Goal: Check status: Verify the current state of an ongoing process or item

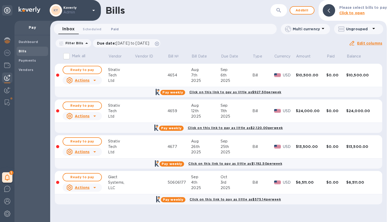
click at [118, 28] on span "Paid 0" at bounding box center [115, 28] width 10 height 5
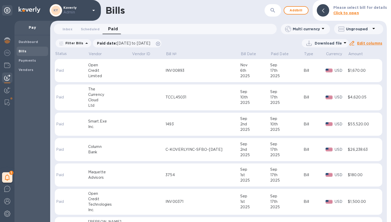
click at [205, 71] on div "INV00893" at bounding box center [202, 70] width 75 height 5
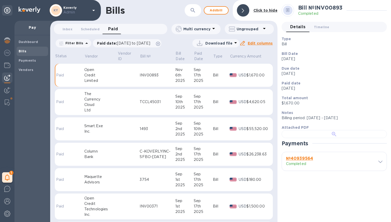
click at [321, 138] on div at bounding box center [334, 134] width 105 height 8
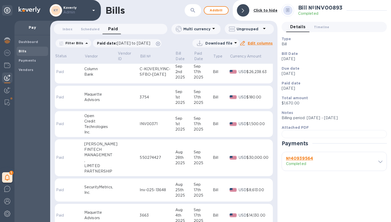
scroll to position [86, 0]
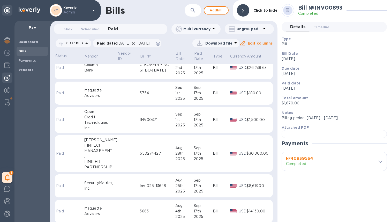
click at [103, 149] on div "MANAGEMENT" at bounding box center [100, 150] width 33 height 5
click at [318, 138] on div at bounding box center [334, 134] width 105 height 8
